Goal: Use online tool/utility: Utilize a website feature to perform a specific function

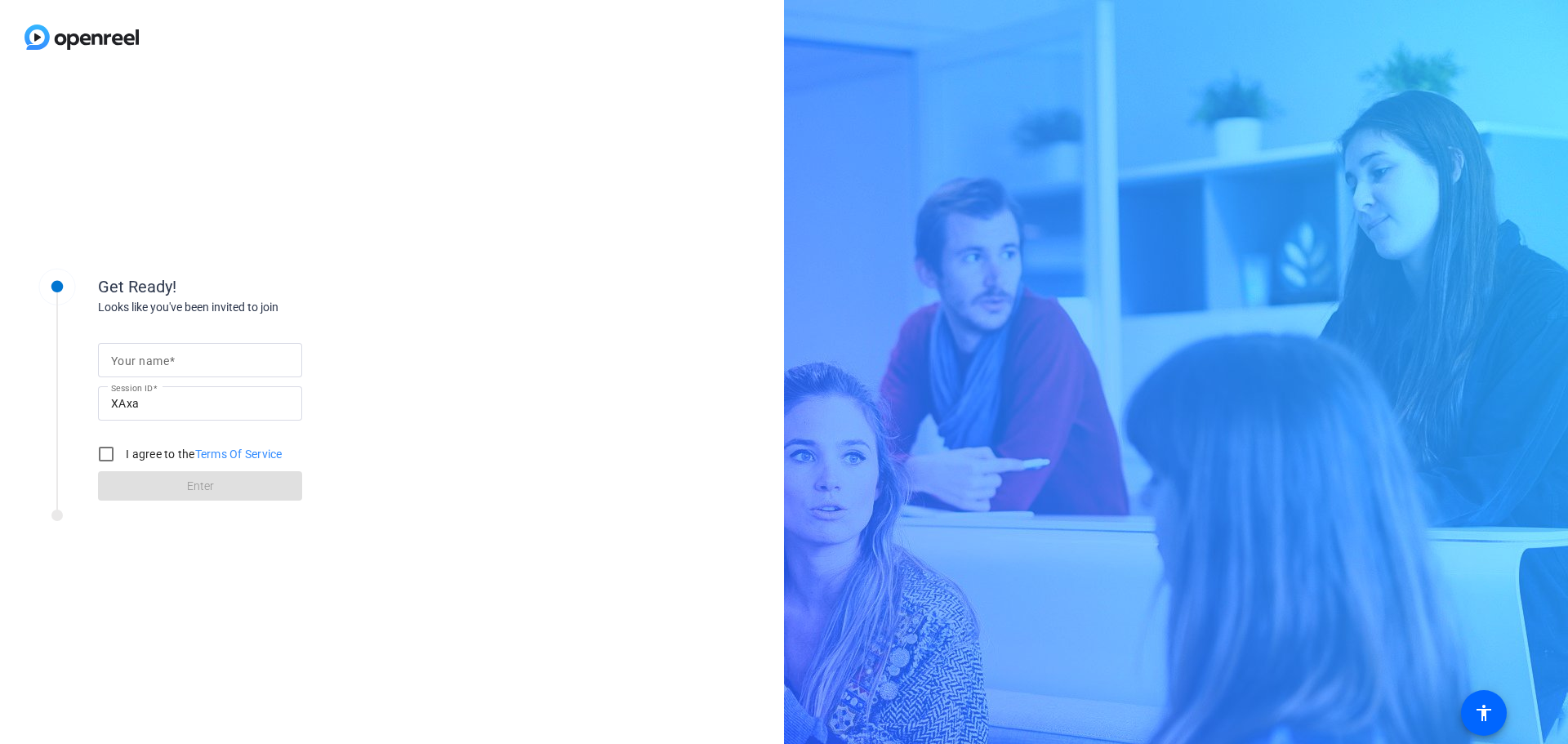
click at [161, 355] on mat-label "Your name" at bounding box center [140, 360] width 58 height 13
click at [161, 355] on input "Your name" at bounding box center [200, 359] width 178 height 19
type input "[PERSON_NAME]"
click at [110, 462] on input "I agree to the Terms Of Service" at bounding box center [106, 453] width 32 height 32
checkbox input "true"
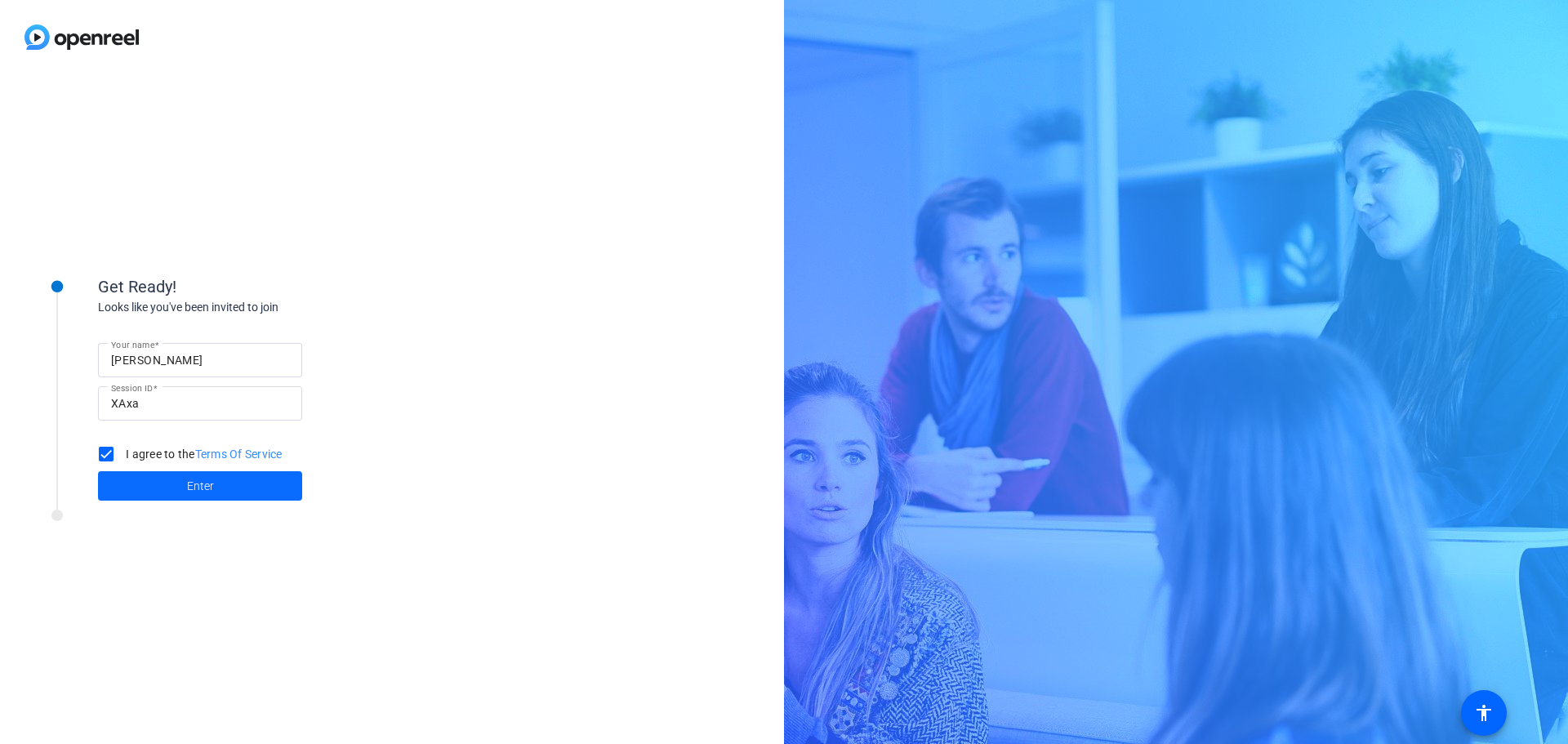
click at [202, 485] on span "Enter" at bounding box center [200, 486] width 27 height 18
click at [179, 368] on input "Your name" at bounding box center [200, 359] width 178 height 19
type input "[PERSON_NAME]"
click at [104, 457] on input "I agree to the Terms Of Service" at bounding box center [106, 453] width 32 height 32
checkbox input "true"
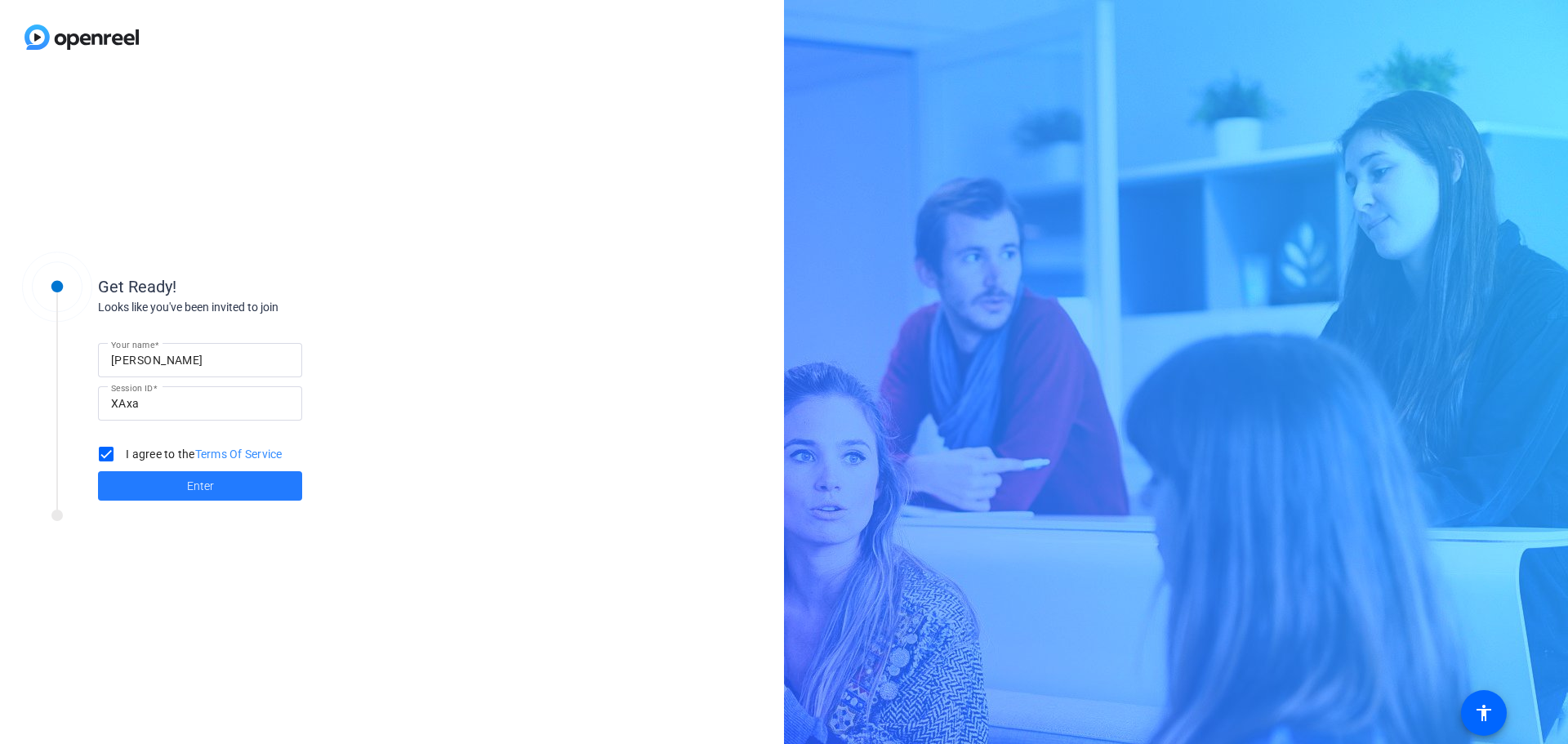
click at [195, 498] on span at bounding box center [200, 485] width 204 height 39
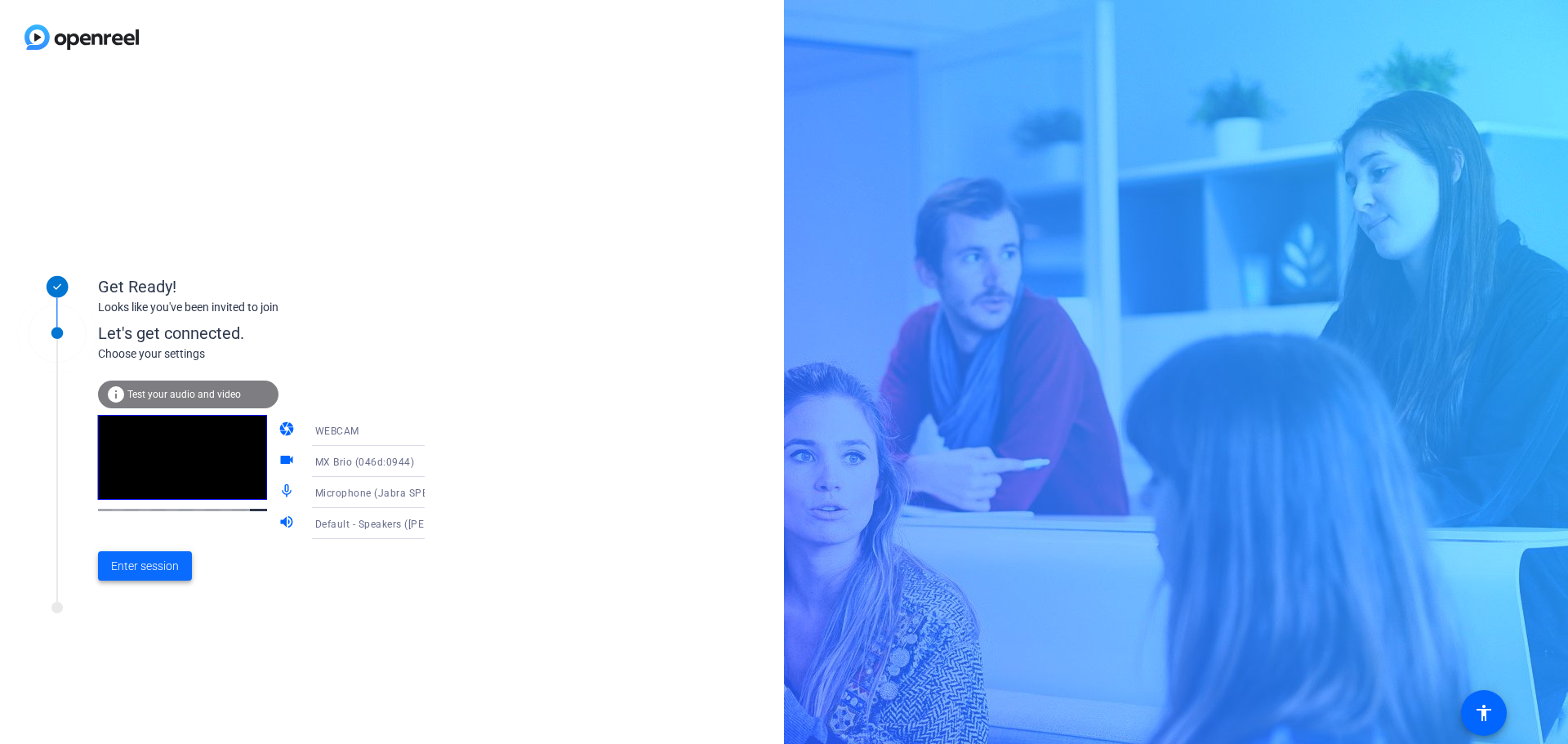
click at [141, 568] on span "Enter session" at bounding box center [145, 566] width 68 height 18
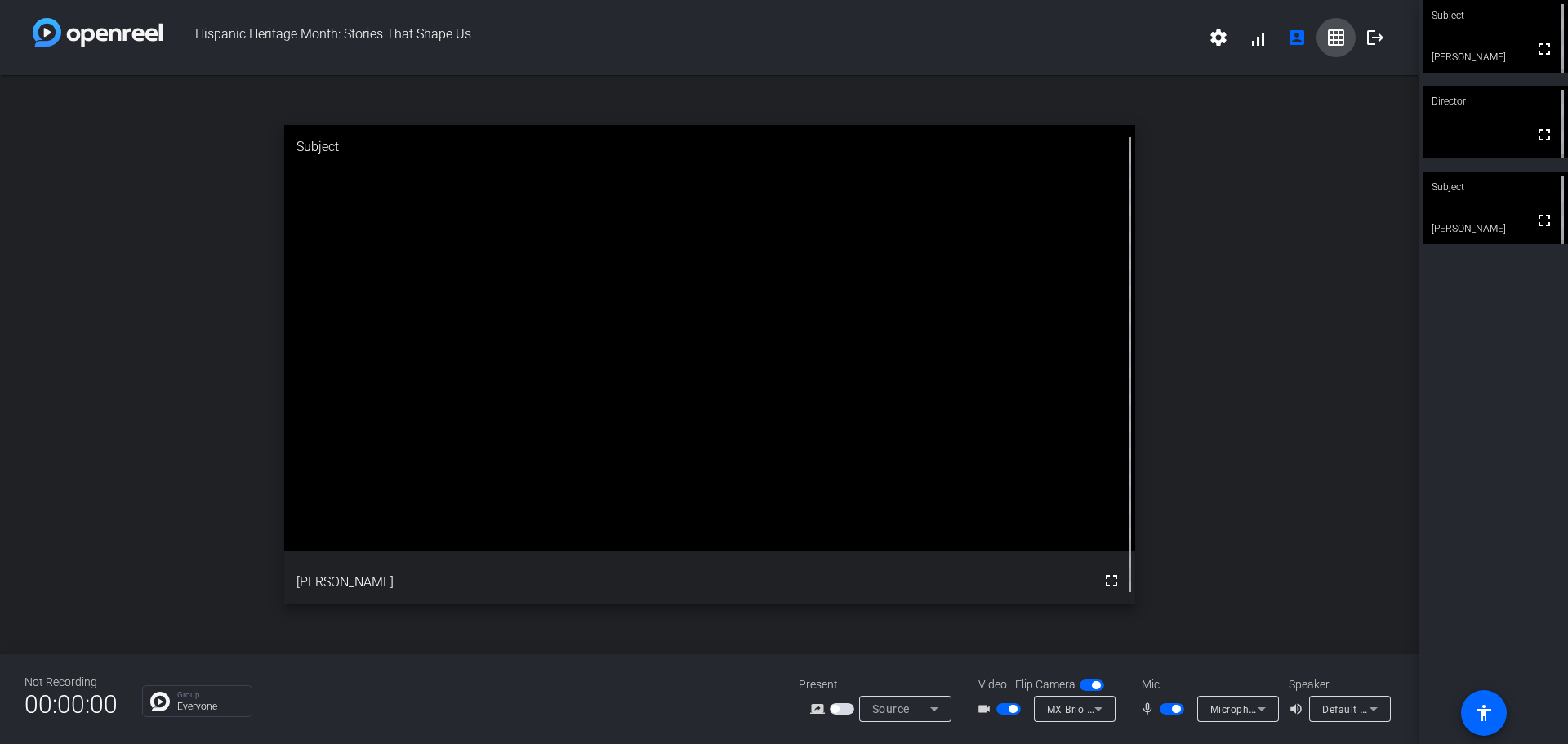
click at [1335, 38] on mat-icon "grid_on" at bounding box center [1335, 37] width 19 height 19
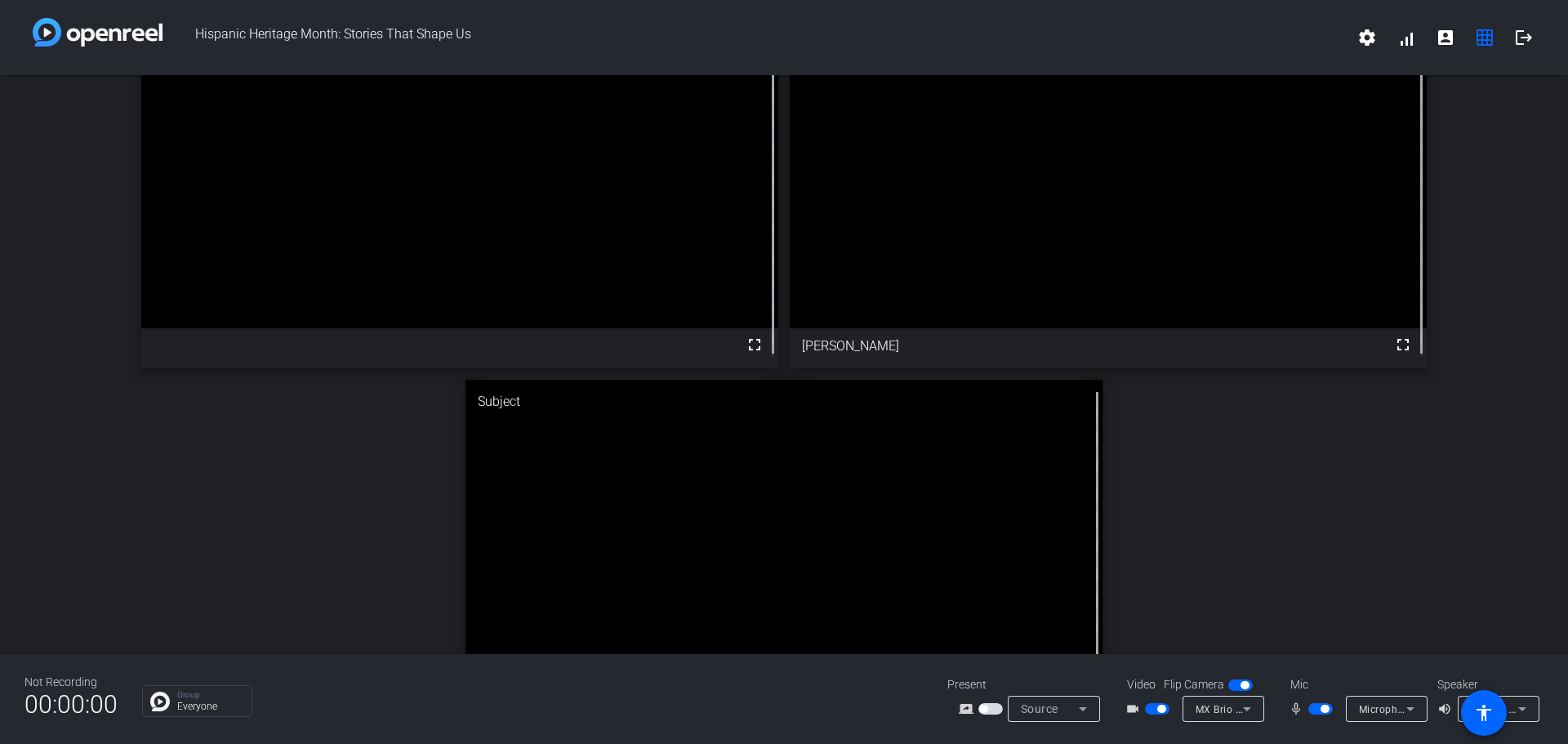
scroll to position [91, 0]
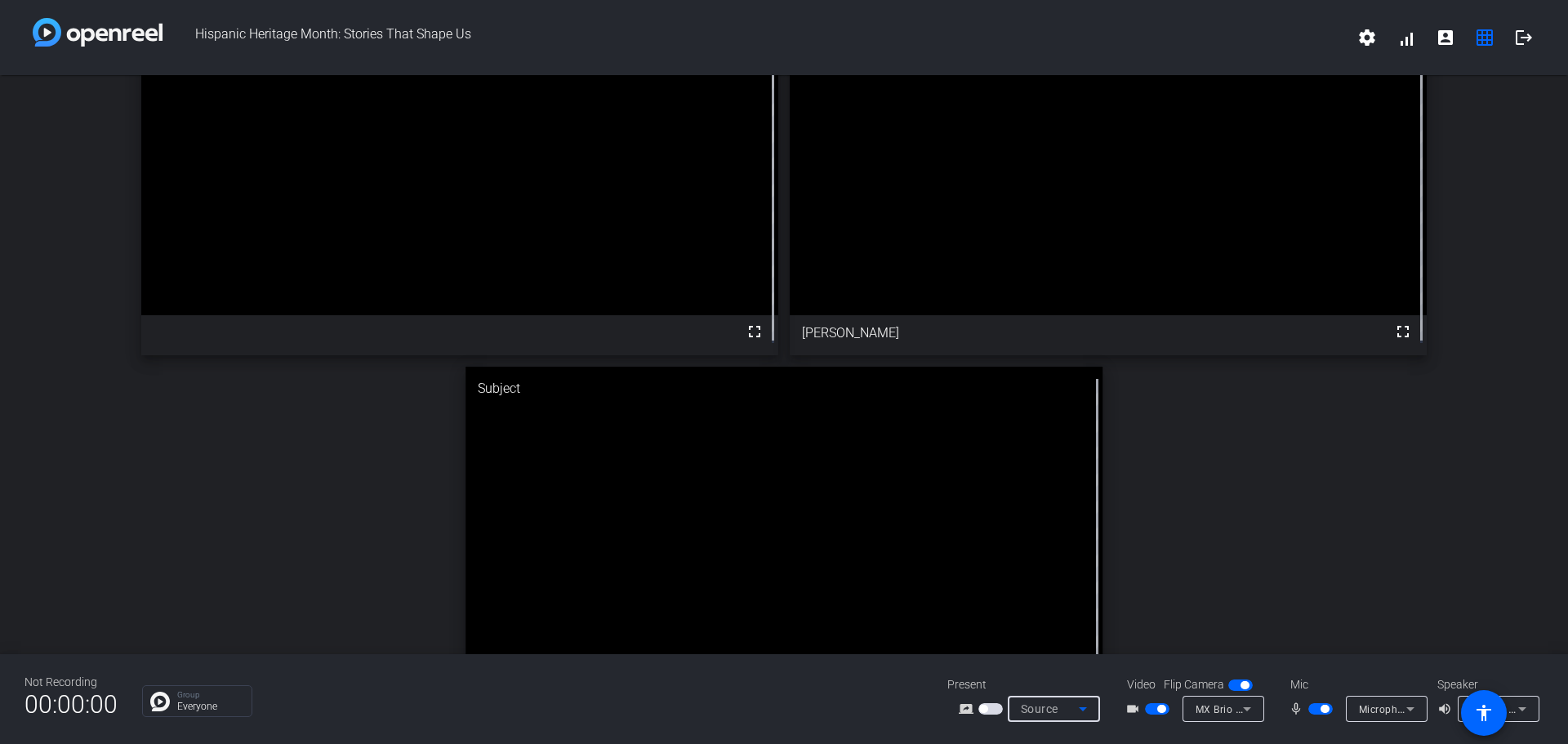
click at [1080, 709] on icon at bounding box center [1082, 709] width 8 height 4
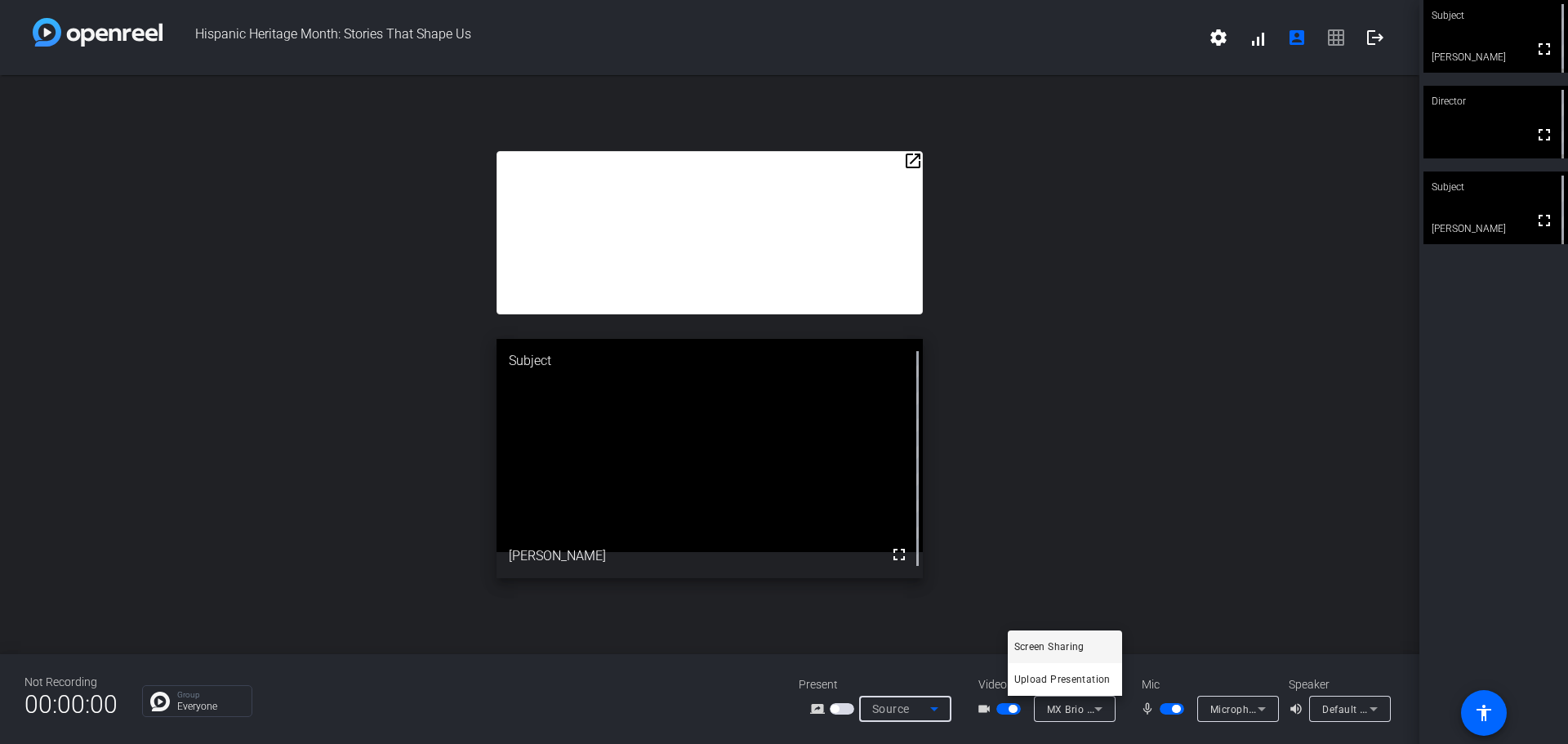
scroll to position [0, 0]
click at [1080, 709] on div at bounding box center [784, 372] width 1568 height 744
click at [1331, 32] on span "settings signal_cellular_alt account_box grid_on logout" at bounding box center [1296, 37] width 196 height 39
click at [671, 669] on div "Not Recording 00:00:00 Group Everyone Present screen_share_outline Source Video…" at bounding box center [710, 699] width 1420 height 90
click at [903, 702] on span "Source" at bounding box center [891, 709] width 38 height 13
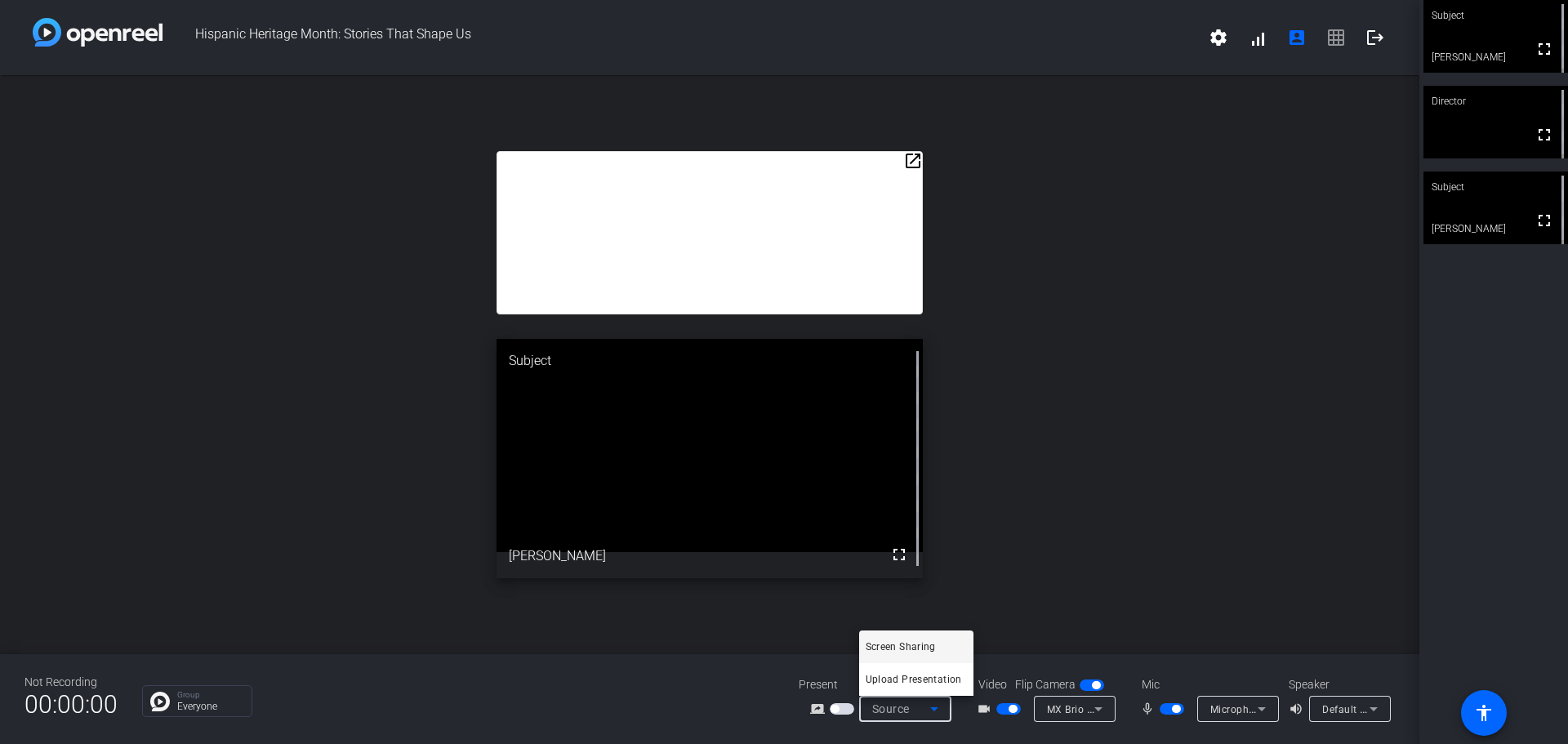
click at [903, 701] on div at bounding box center [784, 372] width 1568 height 744
click at [1448, 401] on div "Subject fullscreen [PERSON_NAME] Director fullscreen Subject fullscreen [PERSON…" at bounding box center [1494, 372] width 148 height 744
click at [1334, 34] on span "settings signal_cellular_alt account_box grid_on logout" at bounding box center [1296, 37] width 196 height 39
click at [1333, 35] on span "settings signal_cellular_alt account_box grid_on logout" at bounding box center [1296, 37] width 196 height 39
click at [1287, 32] on mat-icon "account_box" at bounding box center [1296, 37] width 19 height 19
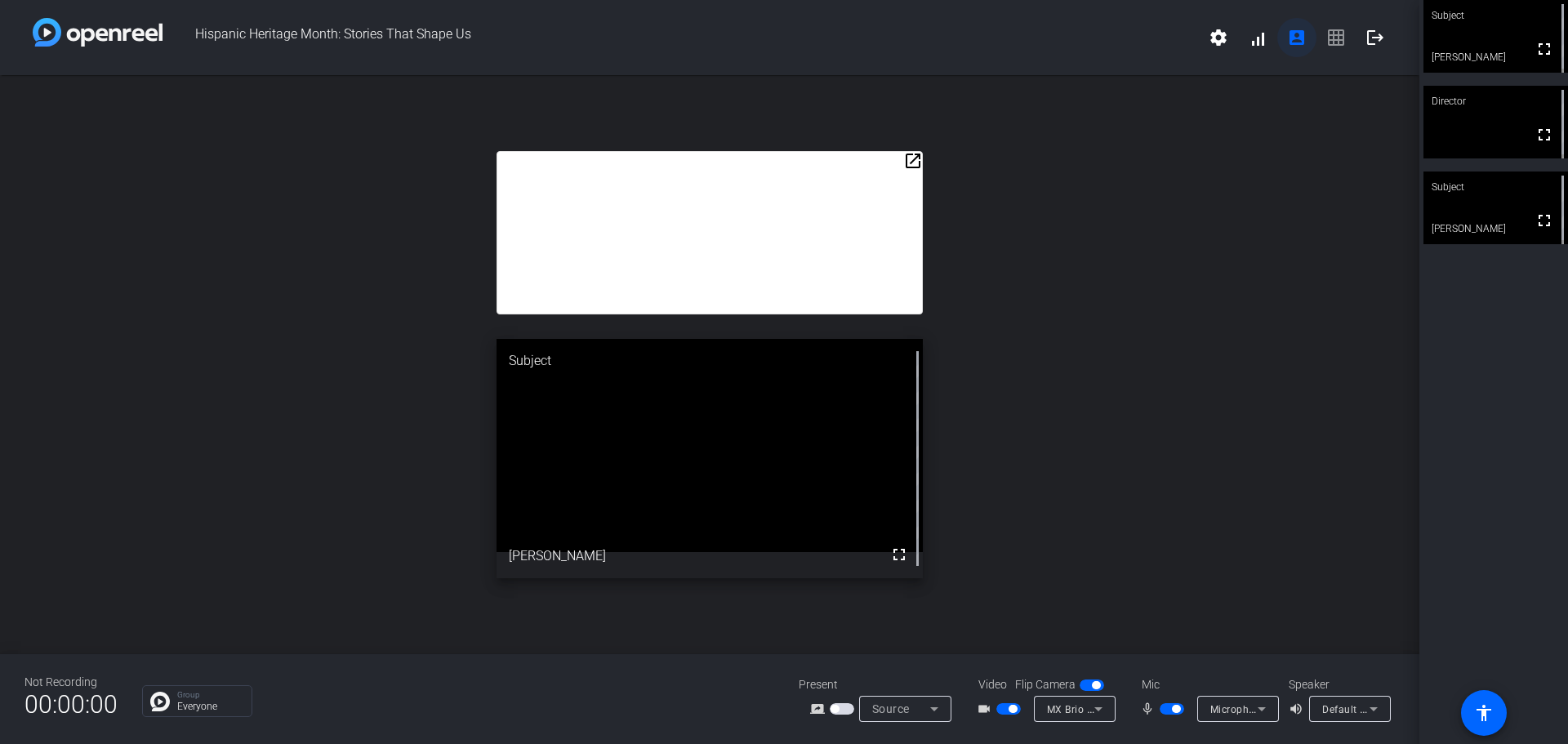
click at [1302, 38] on mat-icon "account_box" at bounding box center [1296, 37] width 19 height 19
click at [1310, 38] on span at bounding box center [1296, 37] width 39 height 39
click at [1325, 38] on span "settings signal_cellular_alt account_box grid_on logout" at bounding box center [1296, 37] width 196 height 39
click at [1218, 38] on mat-icon "settings" at bounding box center [1218, 37] width 19 height 19
click at [1218, 38] on div at bounding box center [784, 372] width 1568 height 744
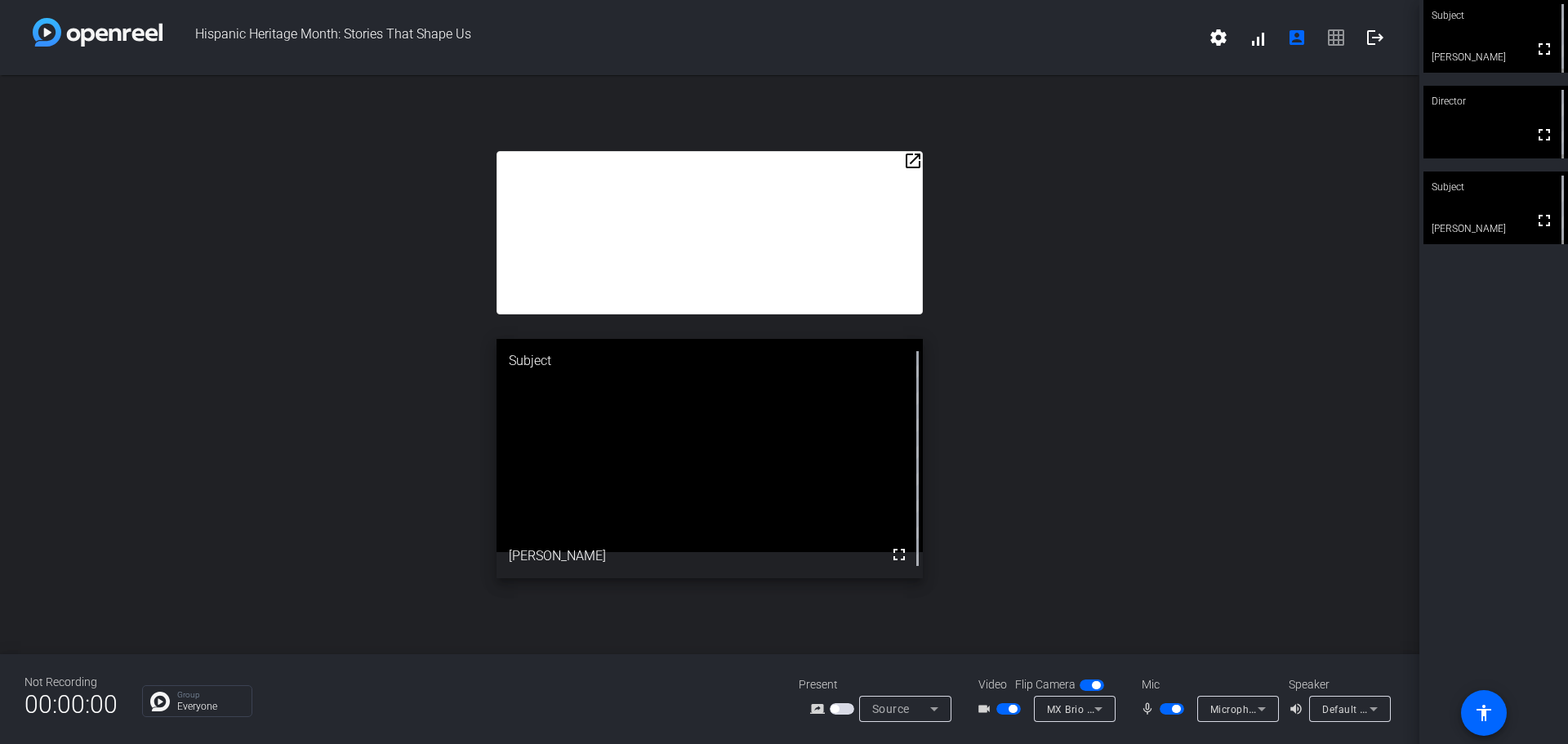
click at [1335, 37] on span "settings signal_cellular_alt account_box grid_on logout" at bounding box center [1296, 37] width 196 height 39
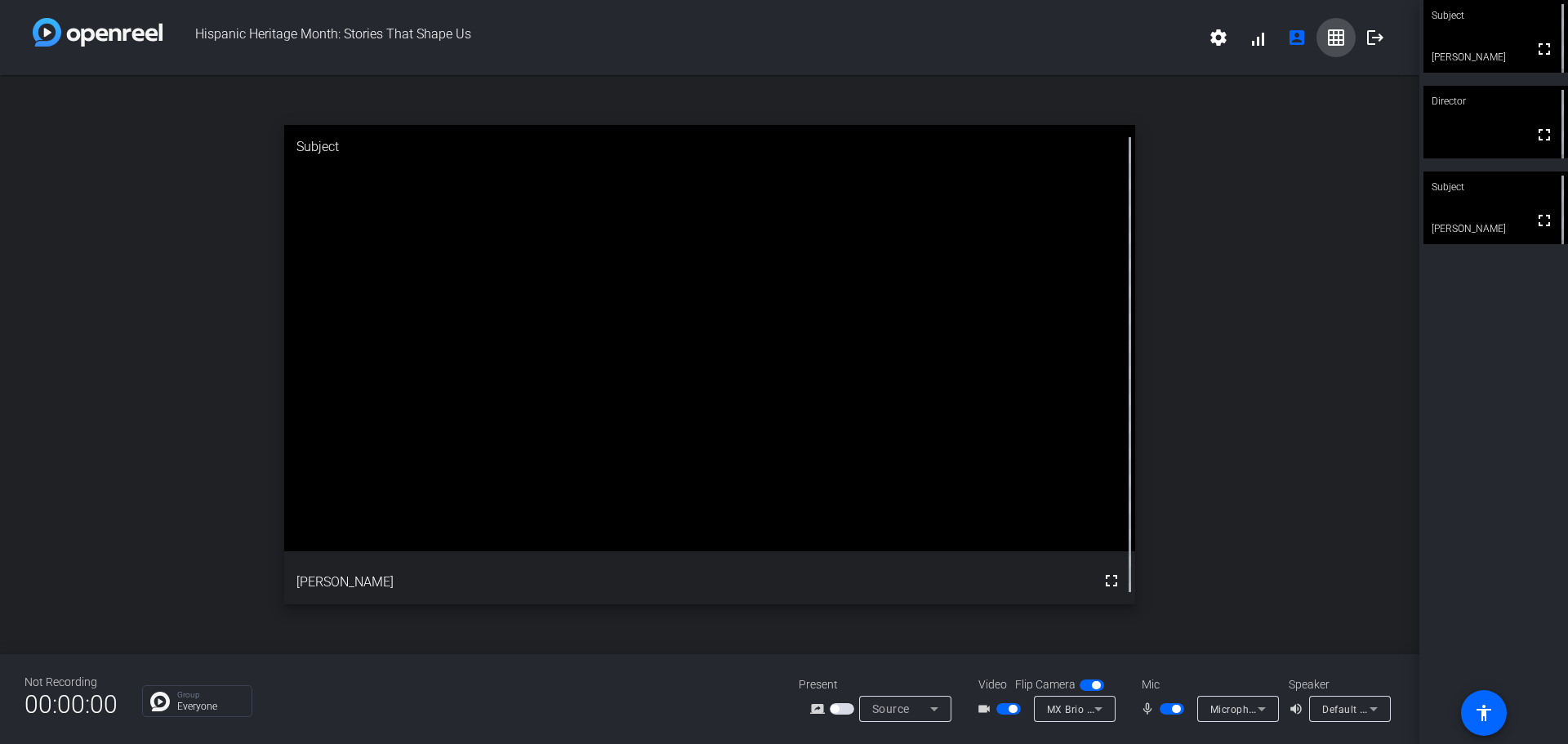
click at [1329, 44] on mat-icon "grid_on" at bounding box center [1335, 37] width 19 height 19
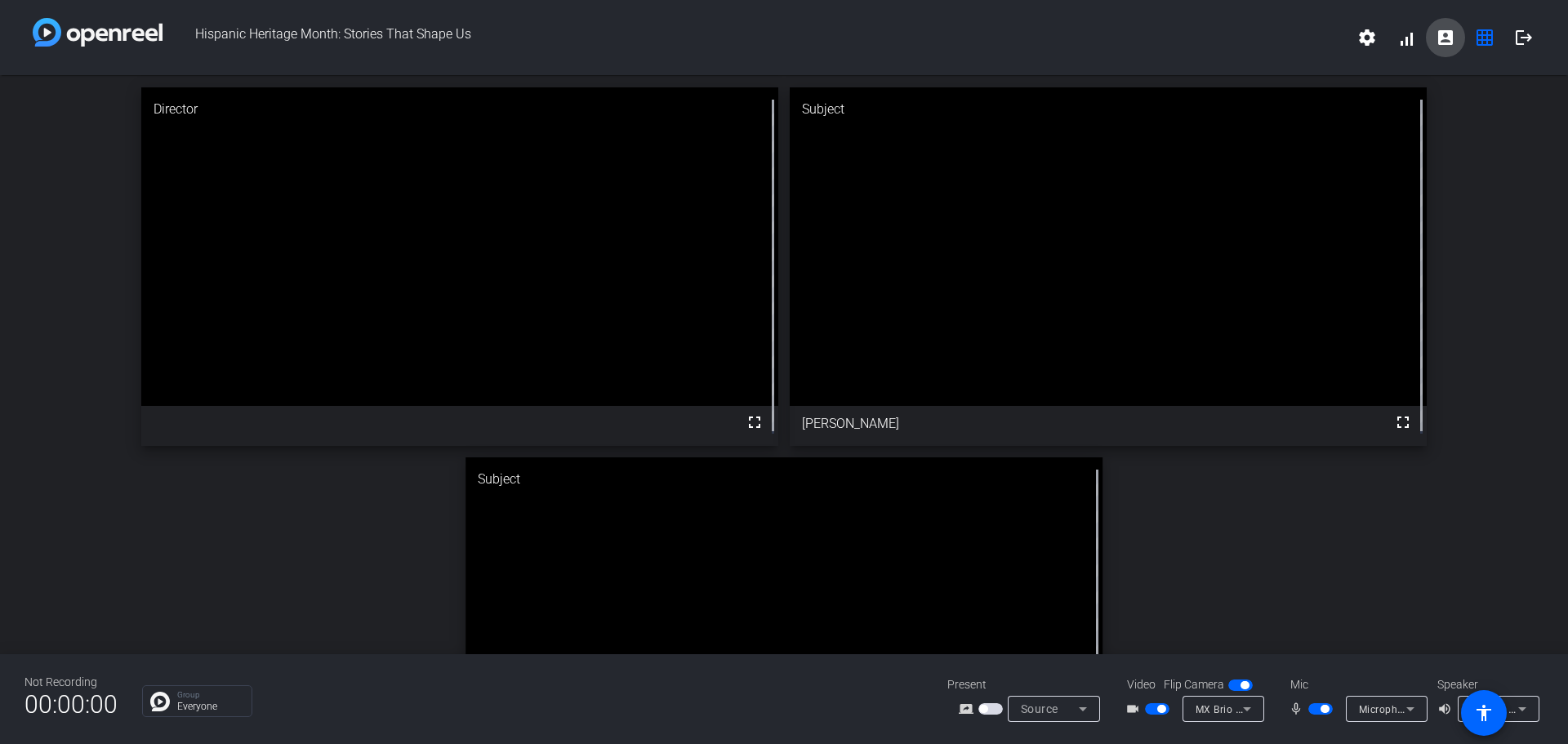
click at [1450, 36] on mat-icon "account_box" at bounding box center [1445, 37] width 19 height 19
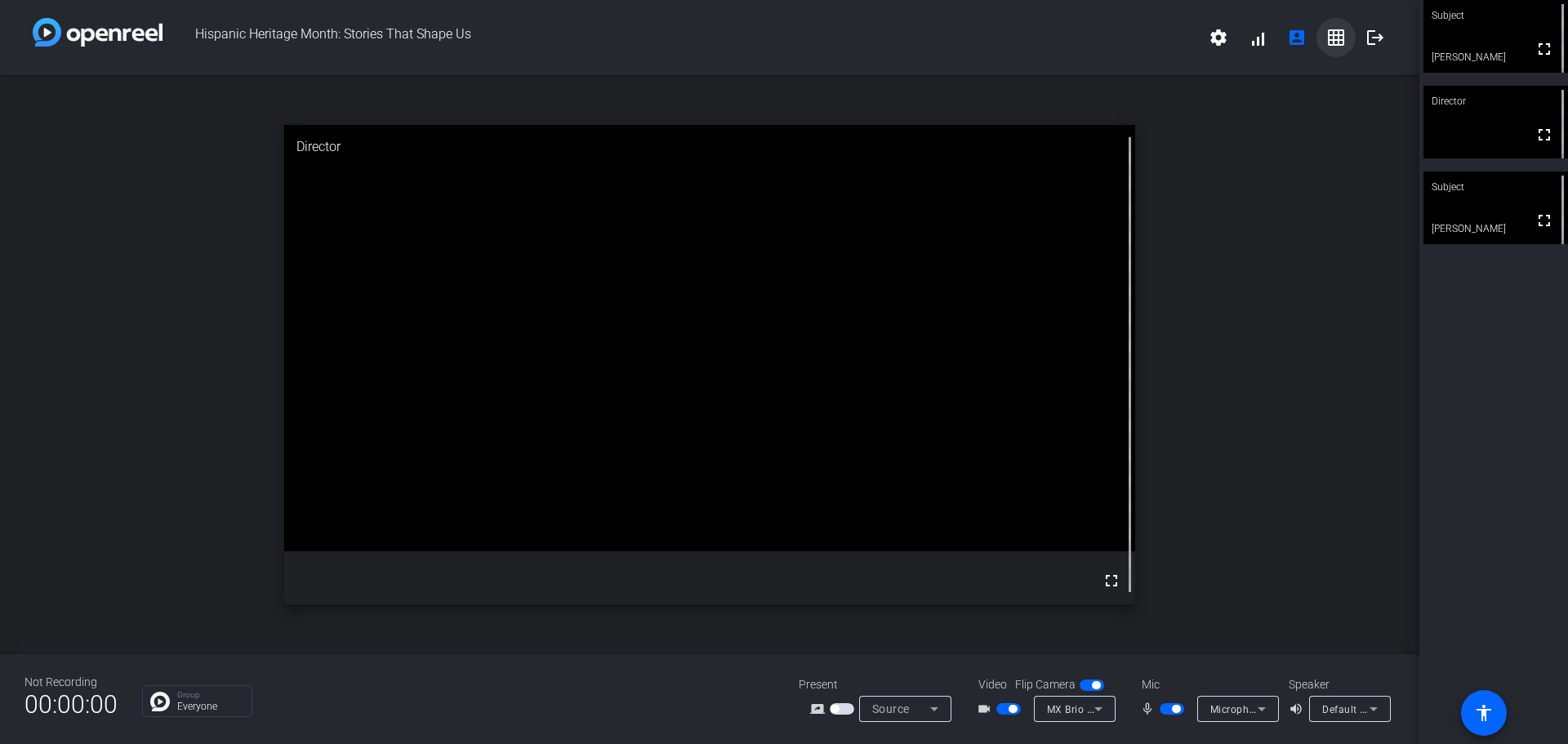
click at [1335, 38] on mat-icon "grid_on" at bounding box center [1335, 37] width 19 height 19
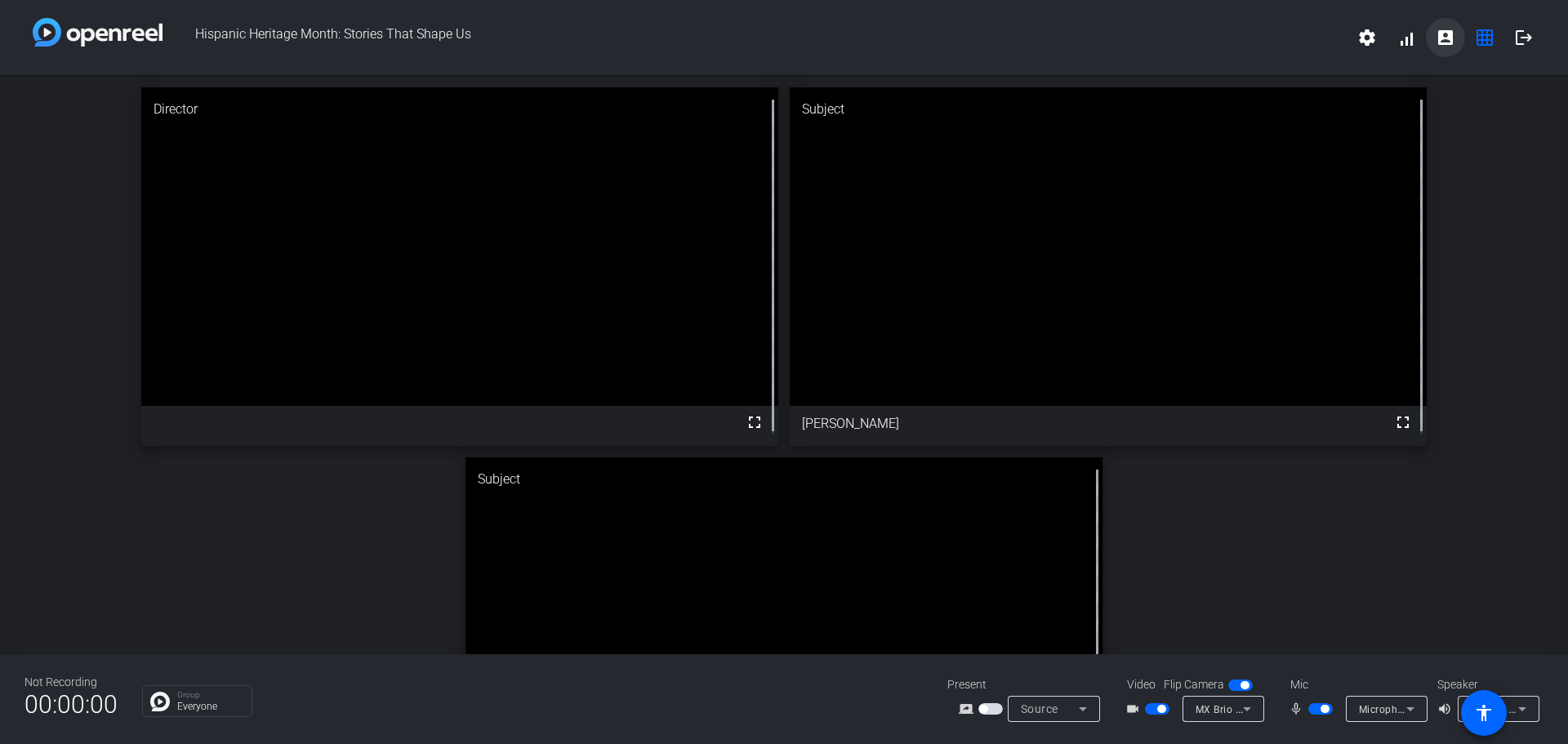
click at [1444, 40] on mat-icon "account_box" at bounding box center [1445, 37] width 19 height 19
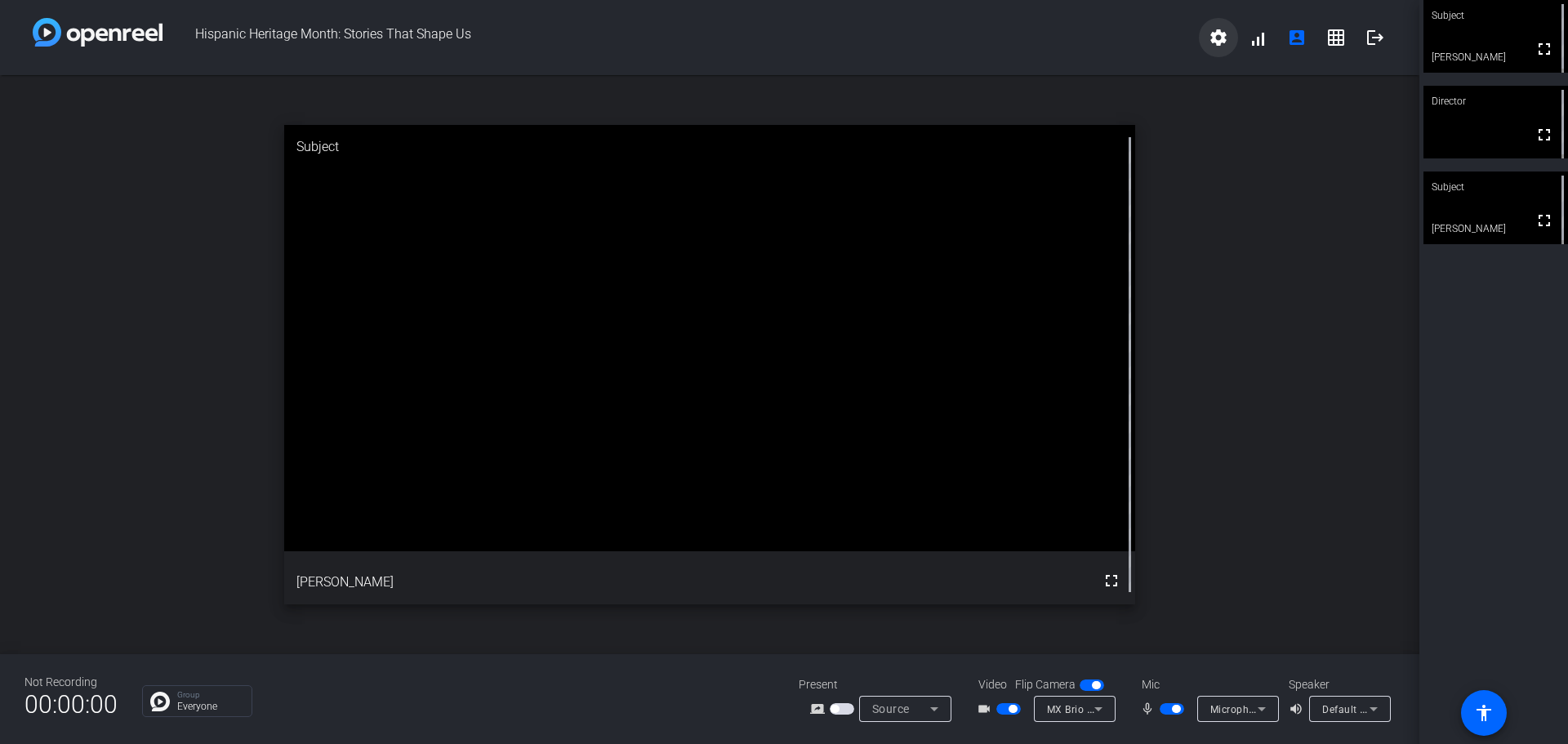
click at [1205, 41] on span at bounding box center [1219, 37] width 39 height 39
click at [1235, 32] on div at bounding box center [784, 372] width 1568 height 744
click at [1335, 37] on mat-icon "grid_on" at bounding box center [1335, 37] width 19 height 19
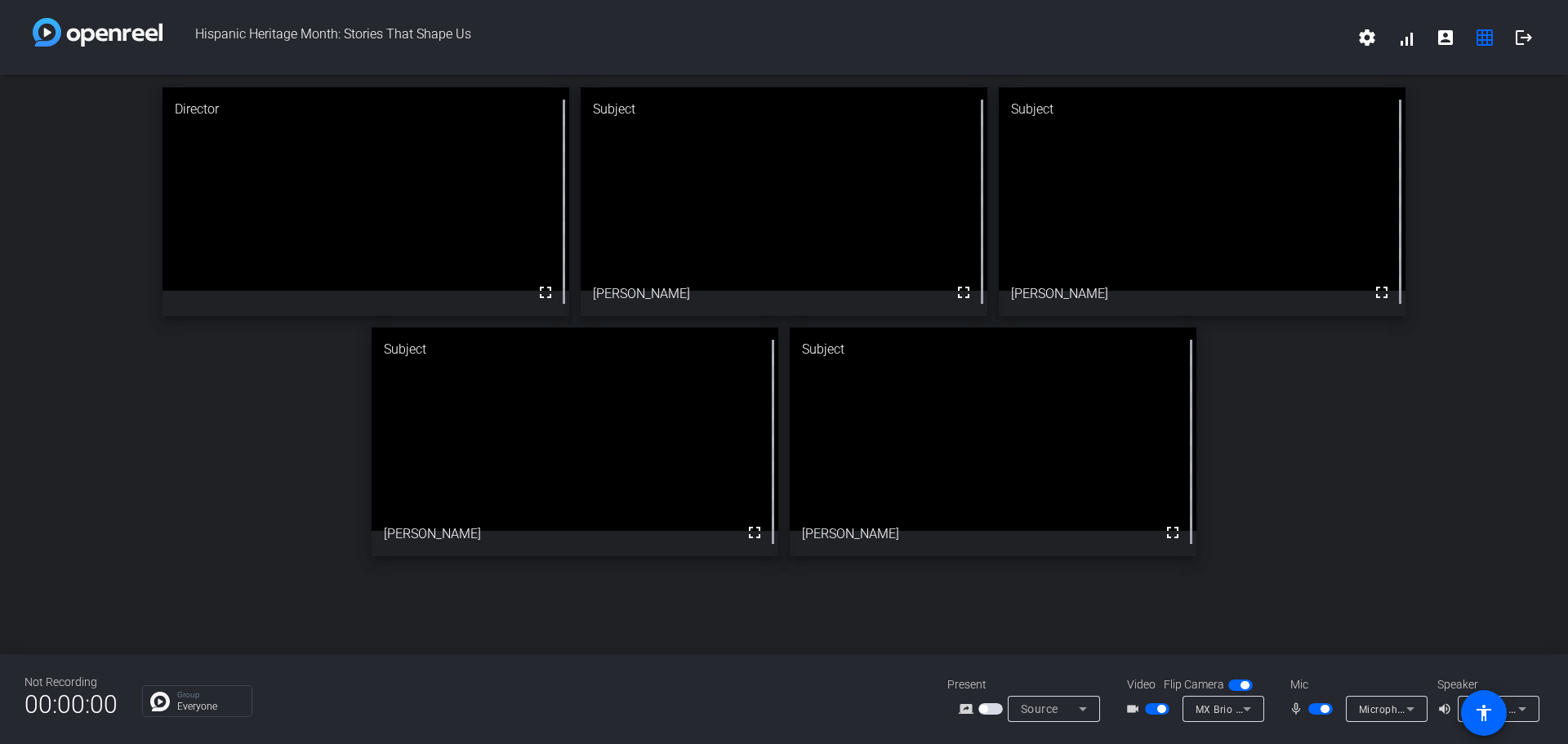
click at [1328, 708] on span "button" at bounding box center [1324, 709] width 8 height 8
click at [1328, 708] on span "button" at bounding box center [1321, 709] width 24 height 11
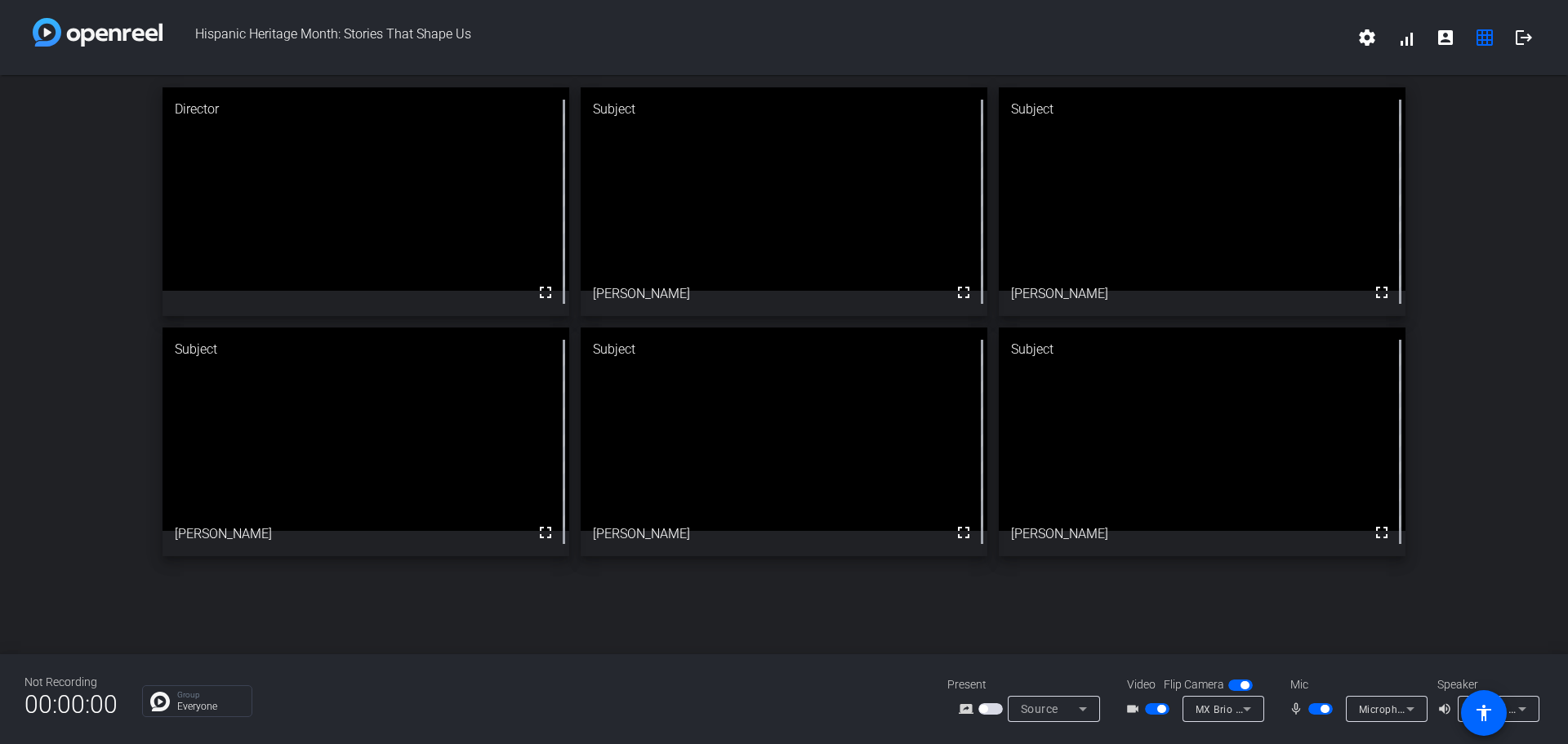
click at [1316, 709] on span "button" at bounding box center [1321, 709] width 24 height 11
click at [1159, 705] on span "button" at bounding box center [1161, 709] width 8 height 8
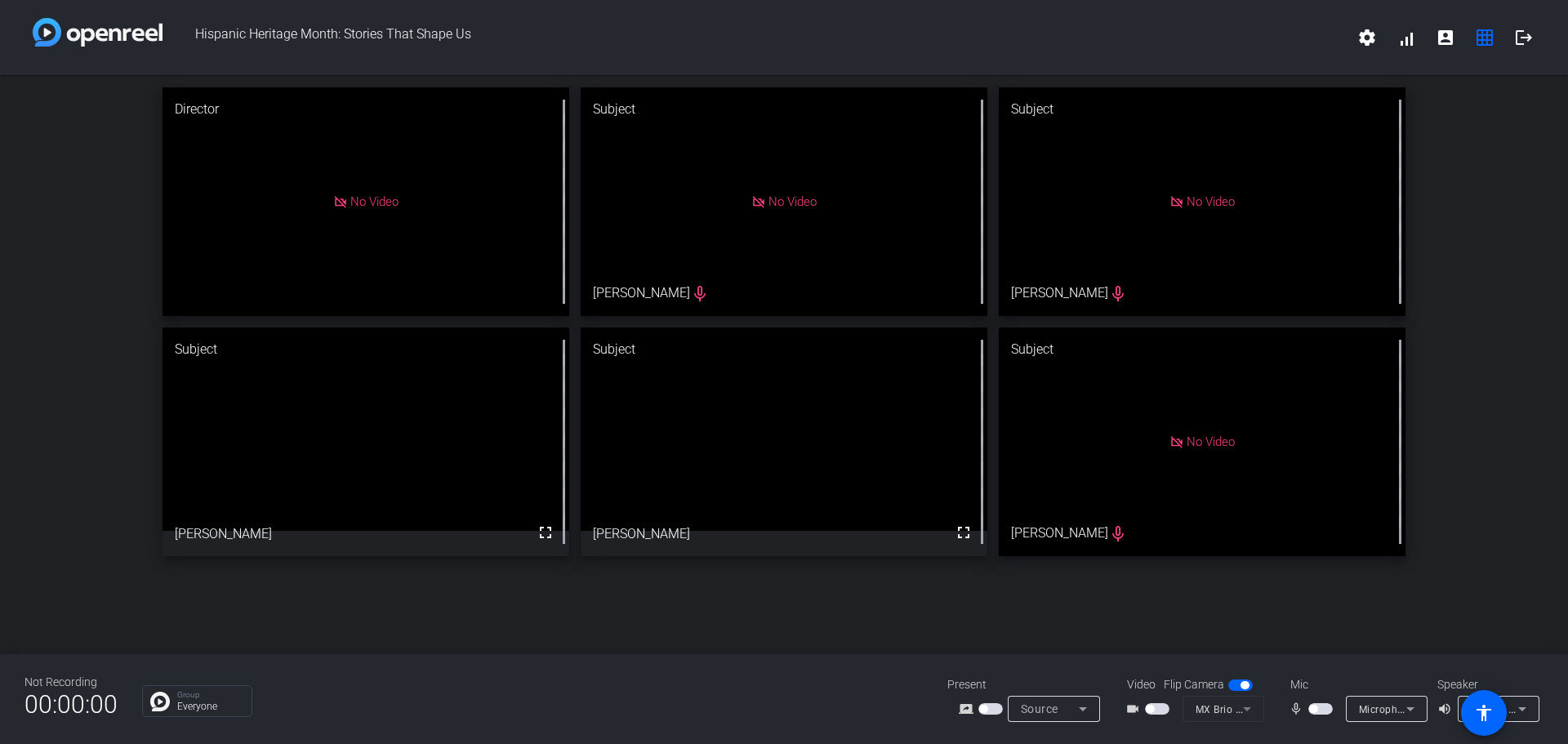
click at [1334, 382] on div "No Video" at bounding box center [1202, 441] width 407 height 229
click at [1278, 259] on div "No Video" at bounding box center [1202, 201] width 407 height 229
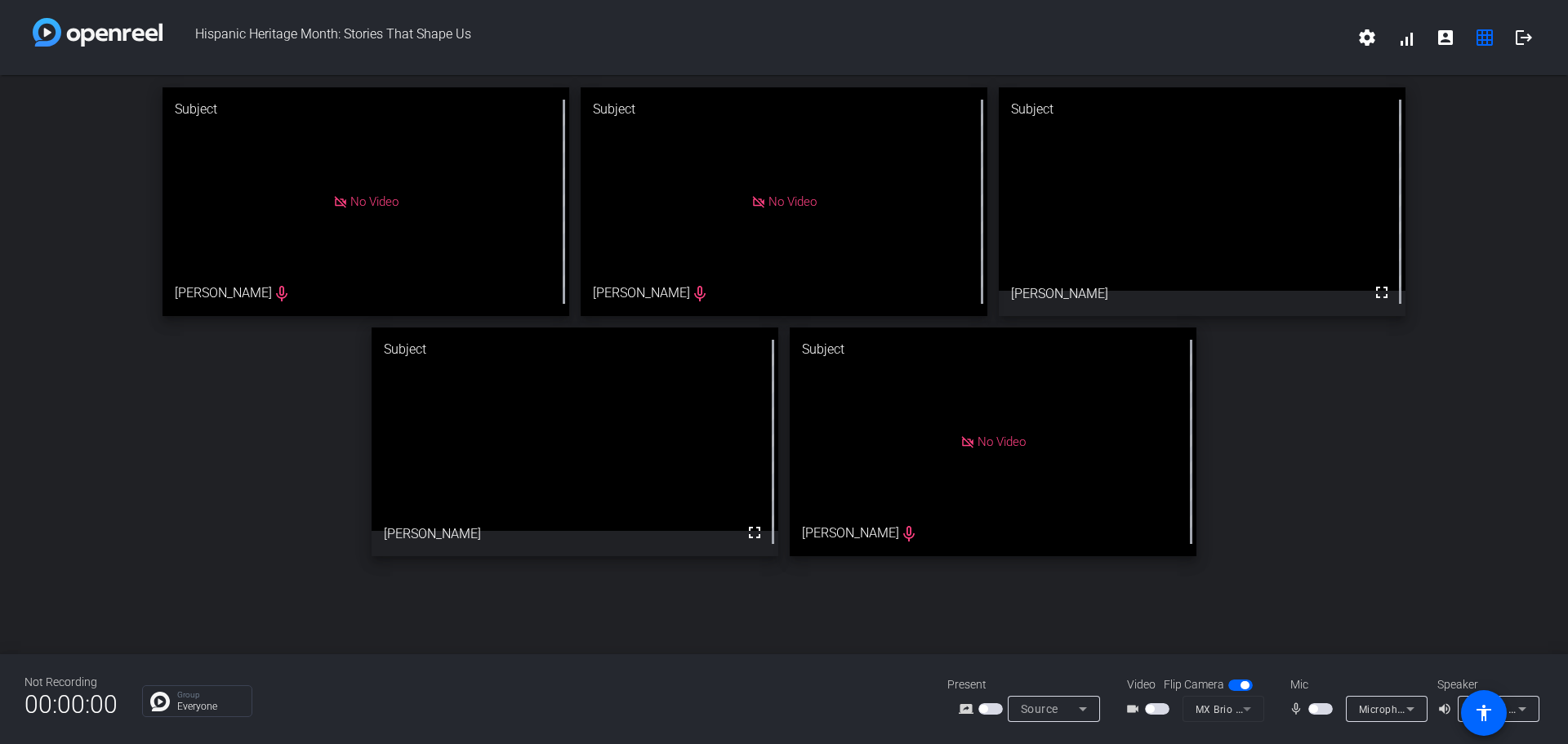
click at [1313, 707] on span "button" at bounding box center [1313, 709] width 8 height 8
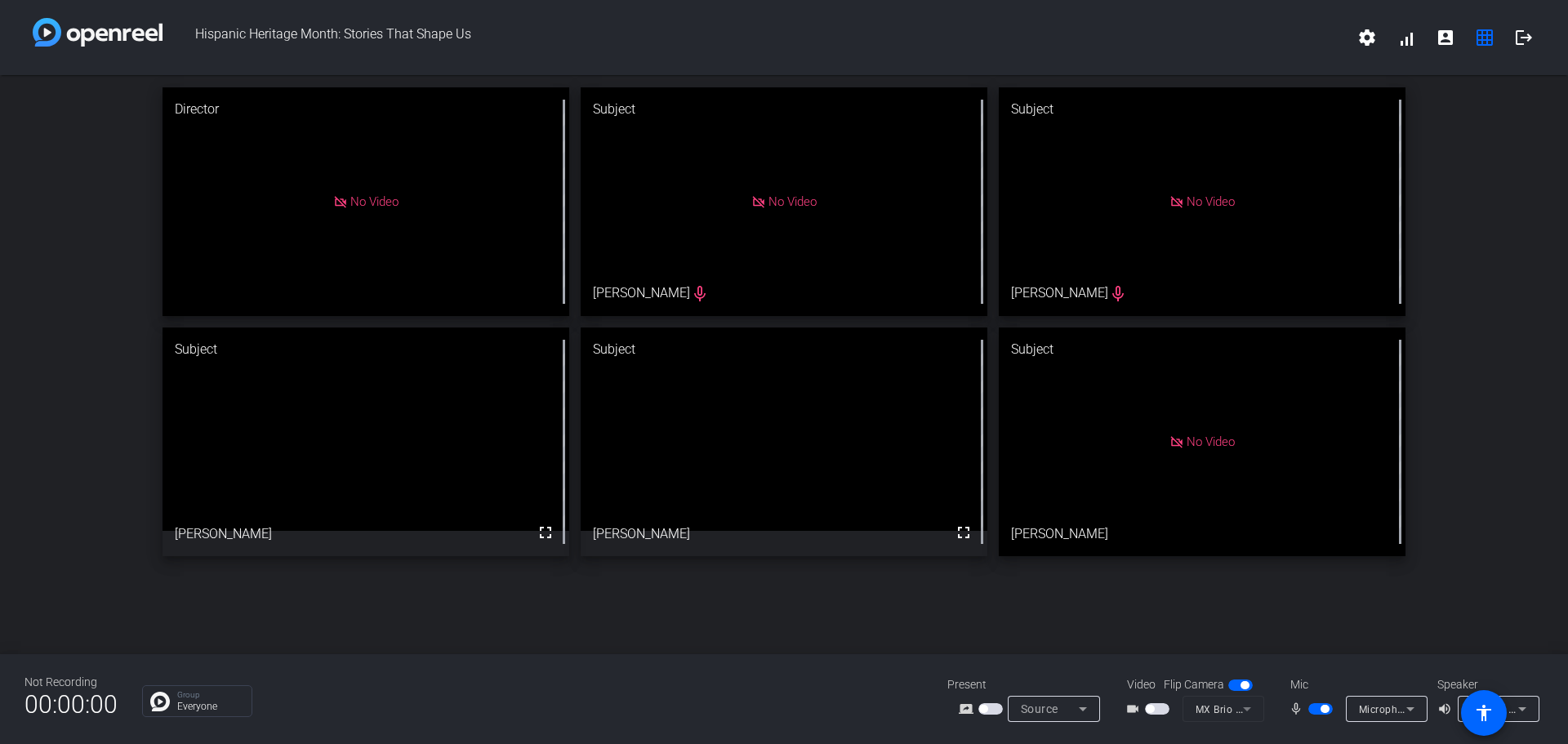
click at [1315, 707] on span "button" at bounding box center [1321, 709] width 24 height 11
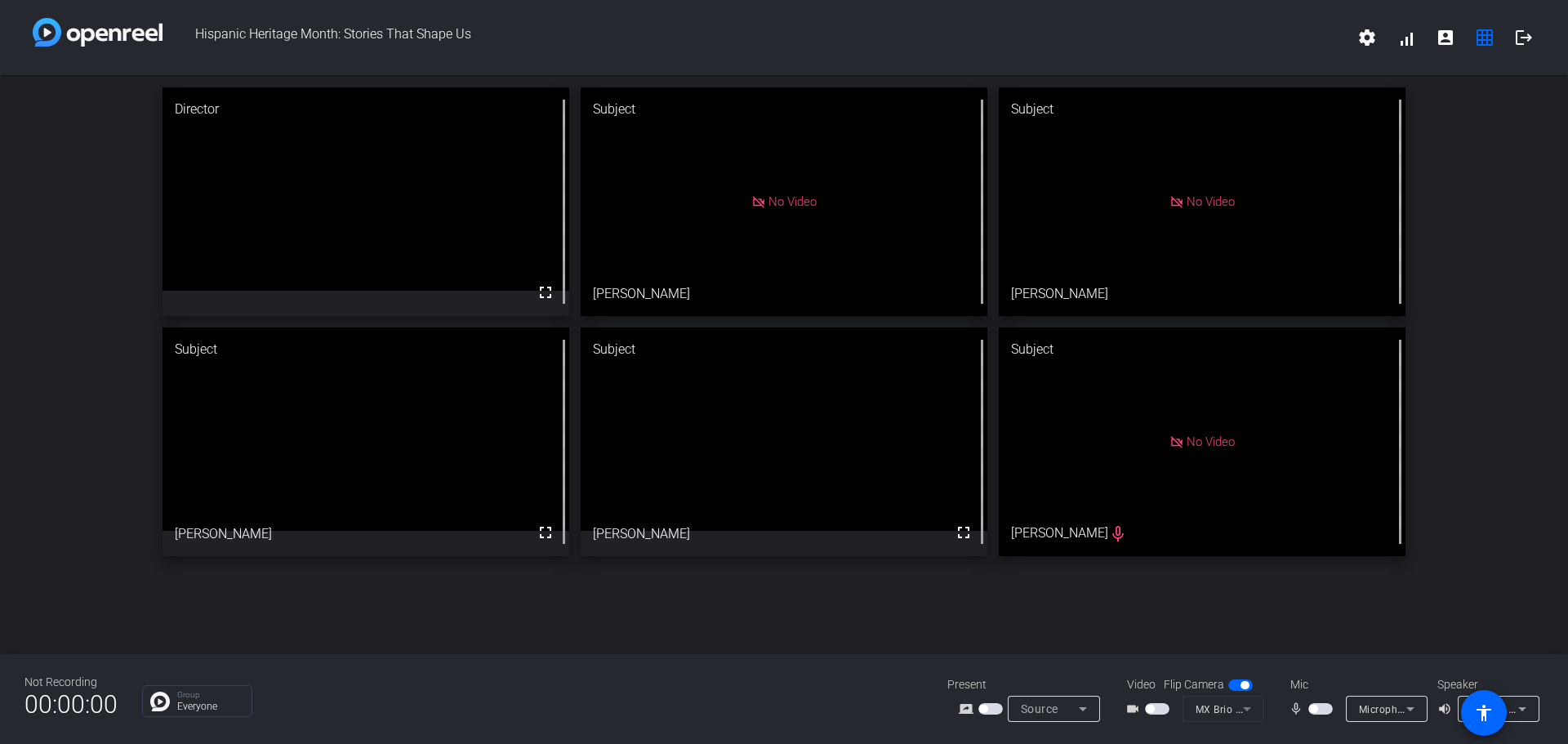
click at [1319, 710] on span "button" at bounding box center [1321, 709] width 24 height 11
click at [1152, 709] on span "button" at bounding box center [1149, 709] width 8 height 8
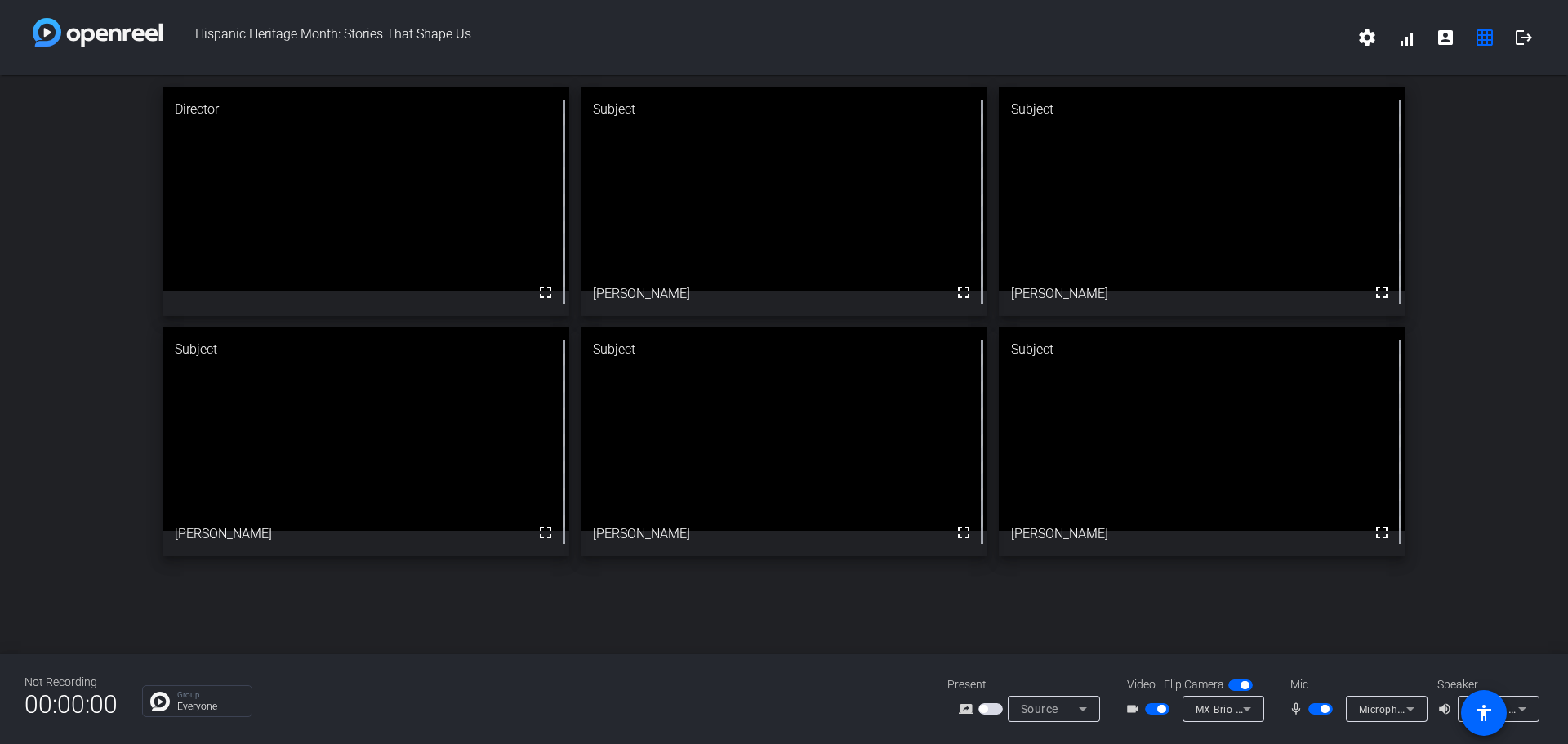
click at [1319, 712] on span "button" at bounding box center [1321, 709] width 24 height 11
click at [1317, 711] on span "button" at bounding box center [1313, 709] width 8 height 8
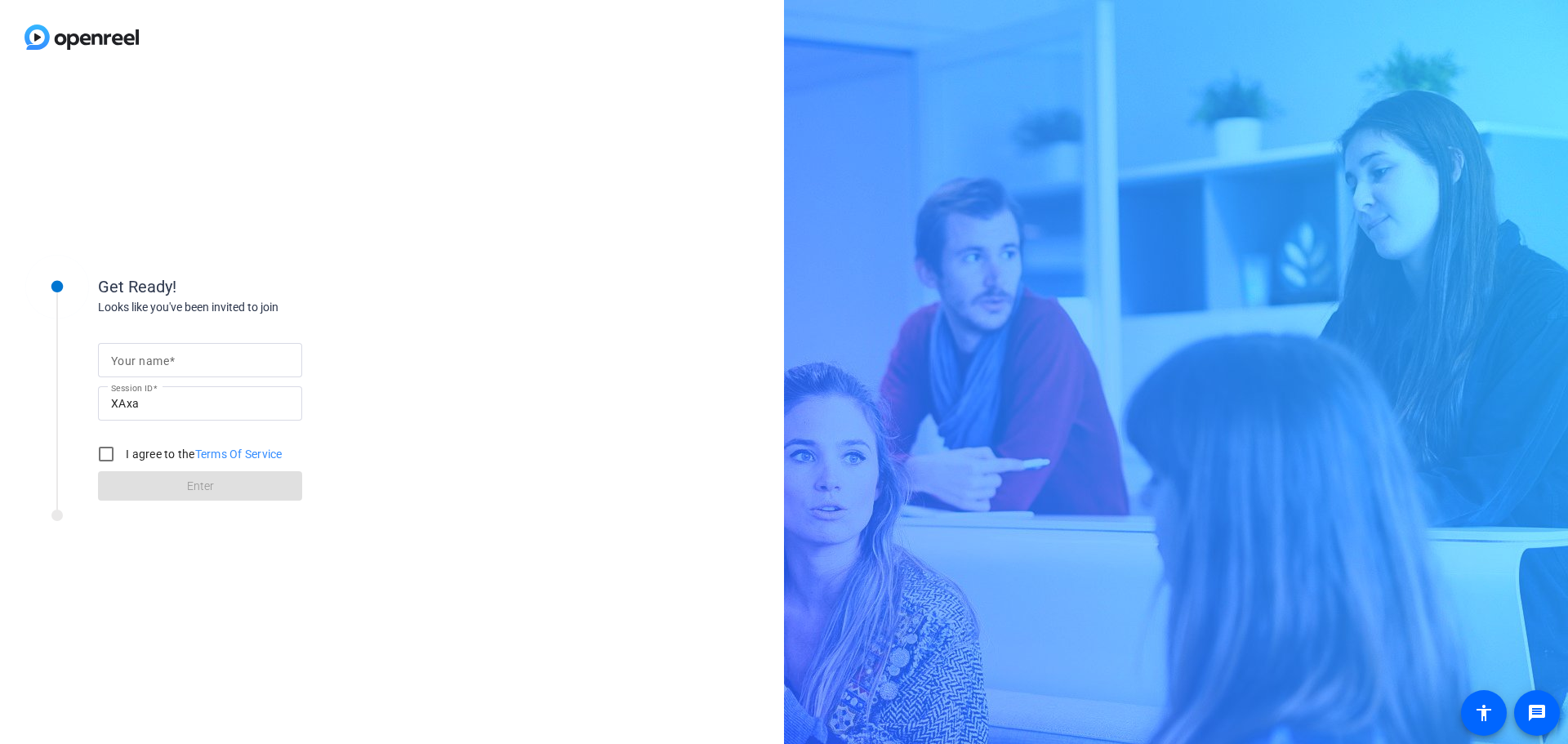
drag, startPoint x: 155, startPoint y: 368, endPoint x: 177, endPoint y: 372, distance: 22.4
click at [155, 368] on input "Your name" at bounding box center [200, 359] width 178 height 19
type input "[PERSON_NAME]"
drag, startPoint x: 103, startPoint y: 457, endPoint x: 99, endPoint y: 185, distance: 272.0
click at [103, 456] on input "I agree to the Terms Of Service" at bounding box center [106, 453] width 32 height 32
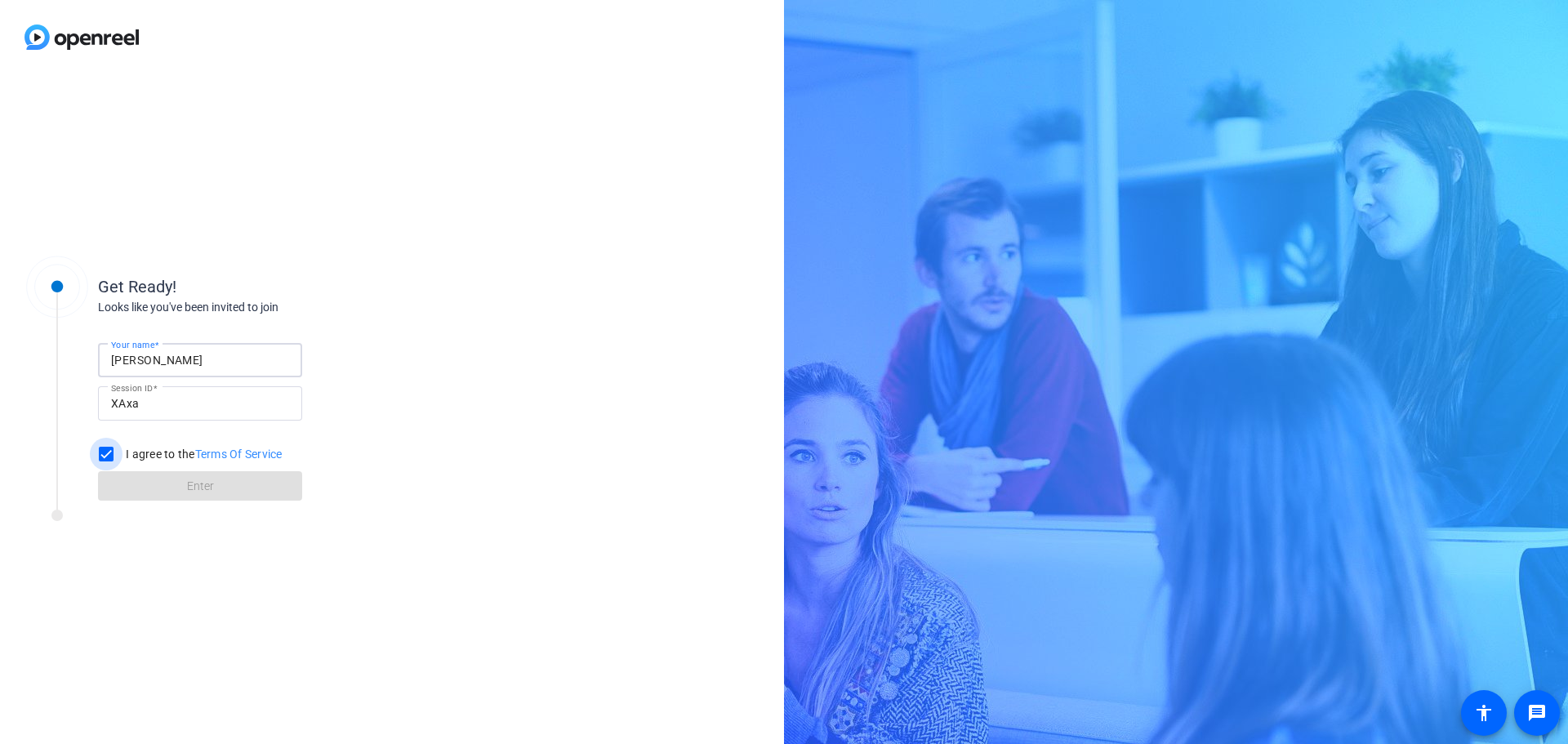
checkbox input "true"
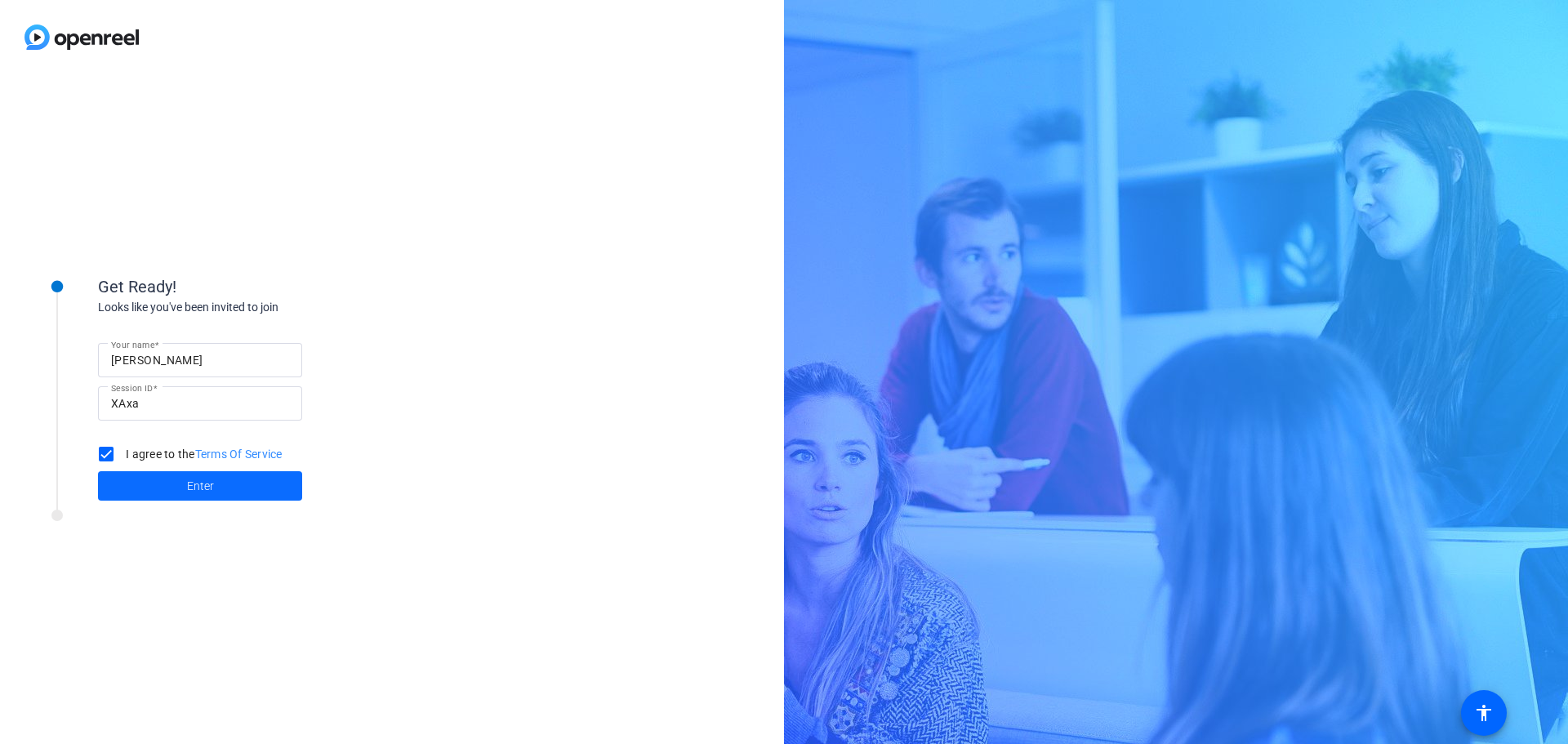
click at [196, 478] on span "Enter" at bounding box center [200, 486] width 27 height 18
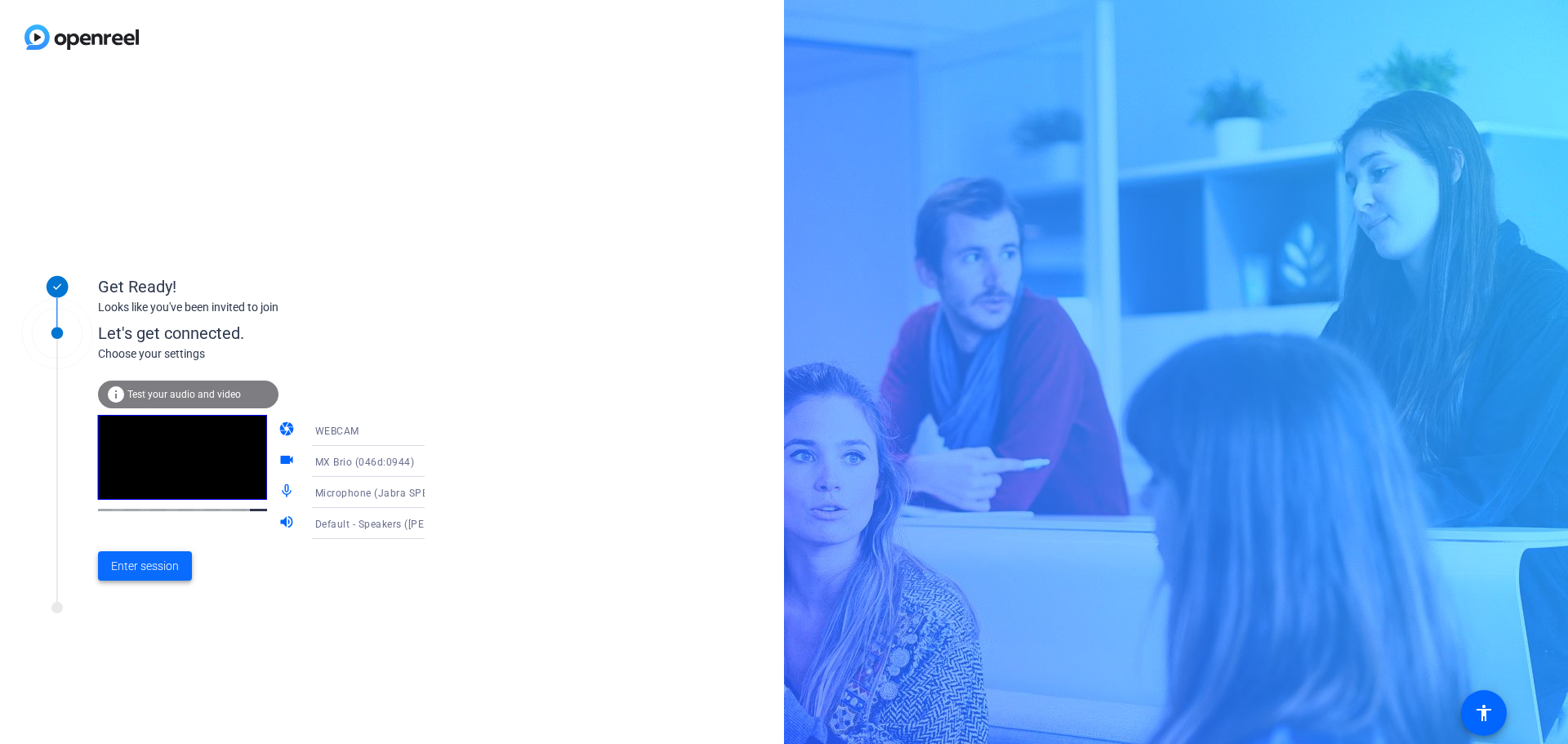
click at [155, 570] on span "Enter session" at bounding box center [145, 566] width 68 height 18
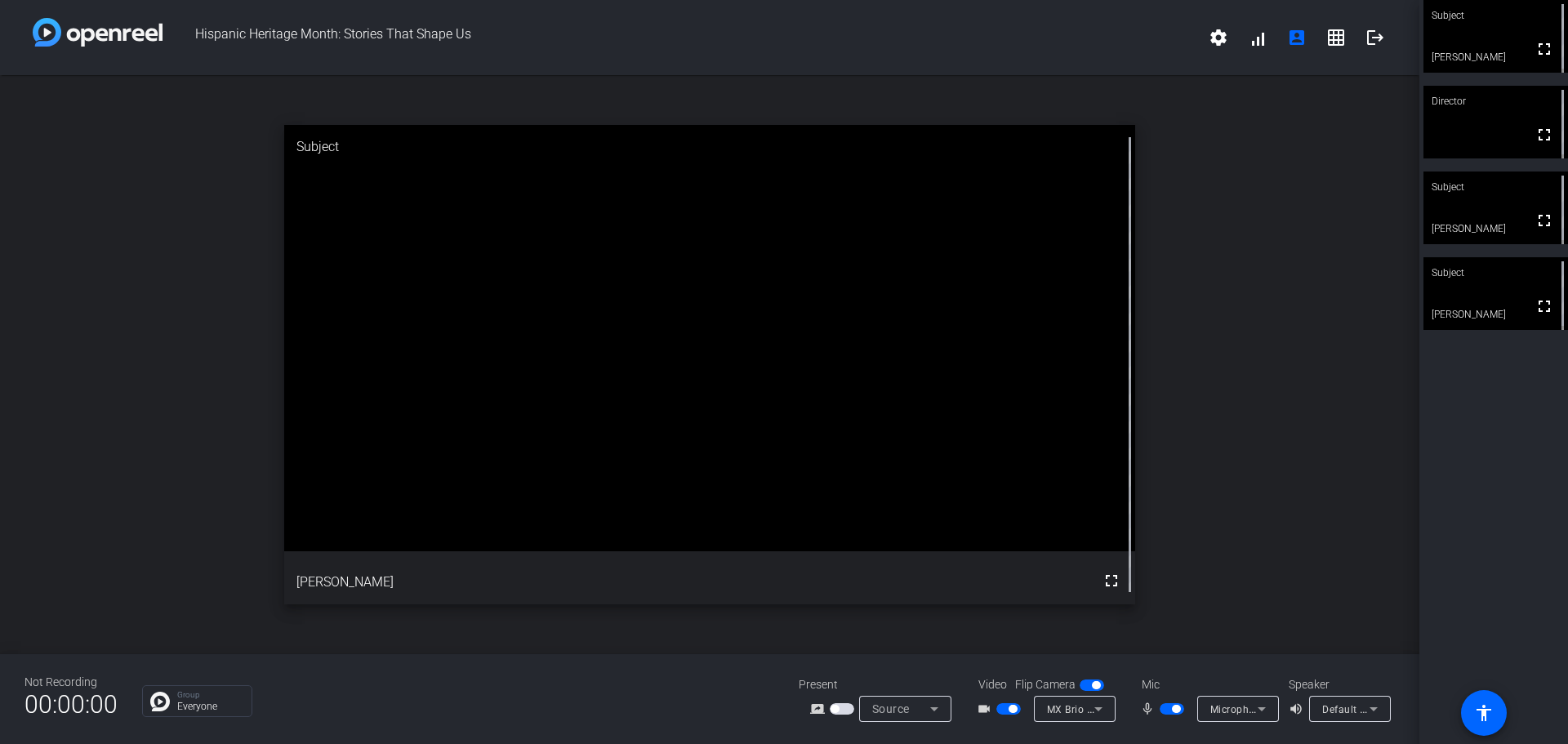
click at [1166, 705] on span "button" at bounding box center [1171, 709] width 24 height 11
click at [1177, 709] on span "button" at bounding box center [1171, 709] width 24 height 11
click at [1166, 711] on span "button" at bounding box center [1171, 709] width 24 height 11
click at [1168, 712] on span "button" at bounding box center [1171, 709] width 24 height 11
click at [1172, 707] on span "button" at bounding box center [1176, 709] width 8 height 8
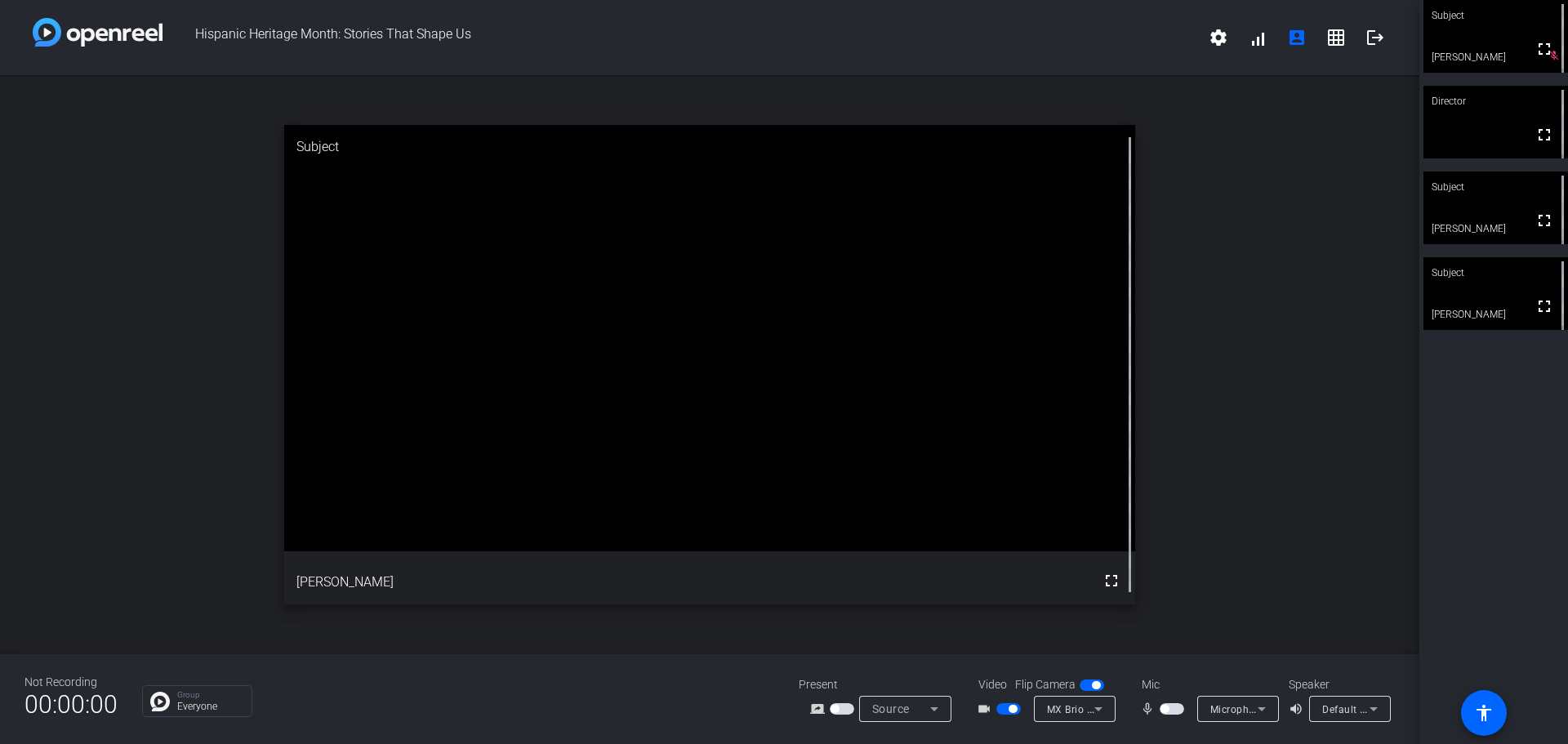
click at [1003, 712] on span "button" at bounding box center [1008, 709] width 24 height 11
click at [1003, 712] on span "button" at bounding box center [1001, 709] width 8 height 8
click at [1008, 711] on span "button" at bounding box center [1012, 709] width 8 height 8
click at [1176, 712] on span "button" at bounding box center [1171, 709] width 24 height 11
click at [1014, 706] on span "button" at bounding box center [1008, 709] width 24 height 11
